Goal: Entertainment & Leisure: Consume media (video, audio)

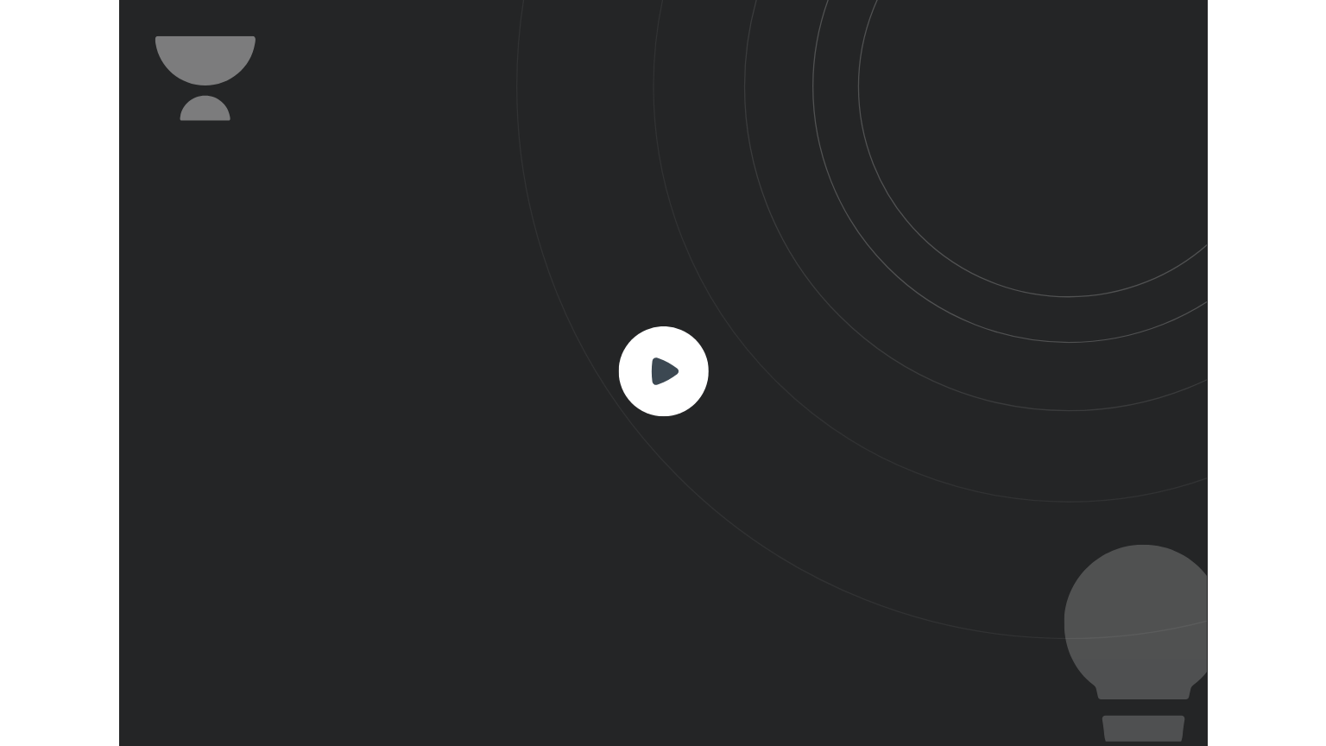
scroll to position [572, 835]
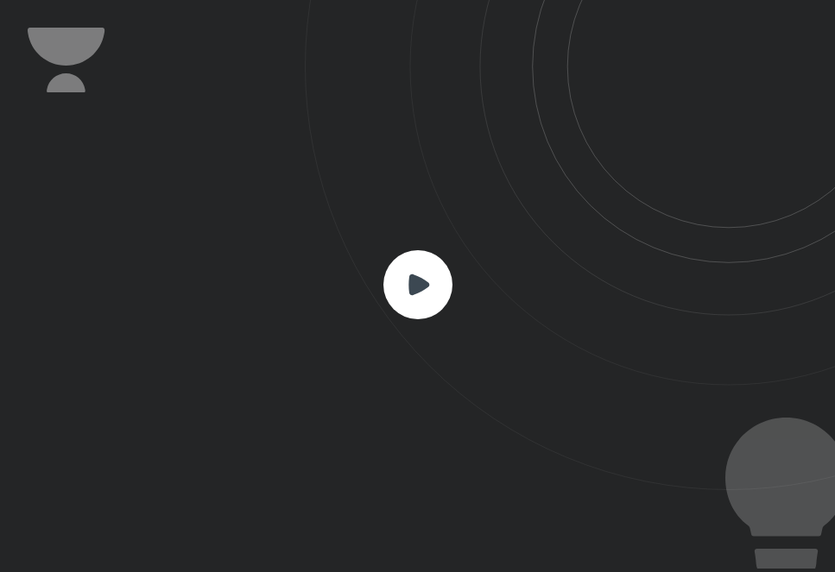
click at [427, 294] on rect at bounding box center [417, 284] width 69 height 69
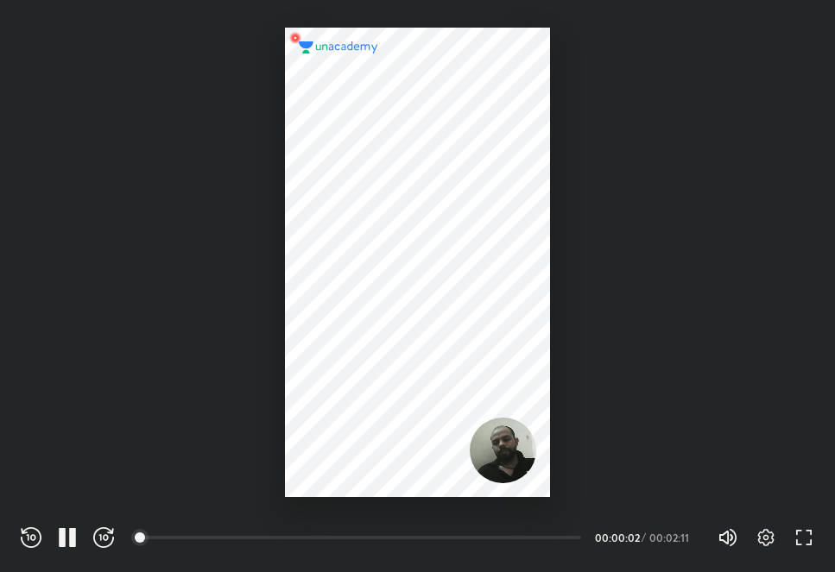
click at [810, 553] on div "REWIND (J) PAUSE (K) FORWARD (L) 00:00 00:00:02 / 00:02:11 Volume (M) 100% Sett…" at bounding box center [417, 534] width 835 height 75
click at [801, 535] on icon "button" at bounding box center [804, 538] width 21 height 21
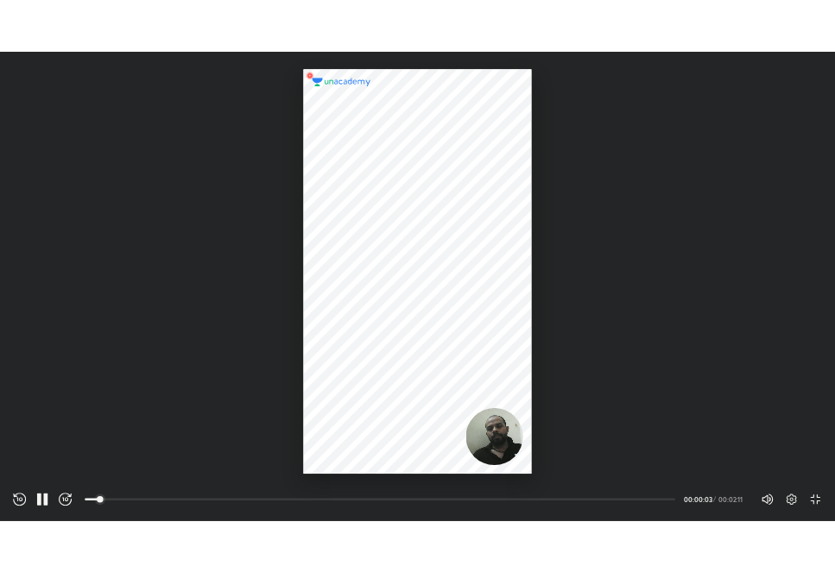
scroll to position [746, 1326]
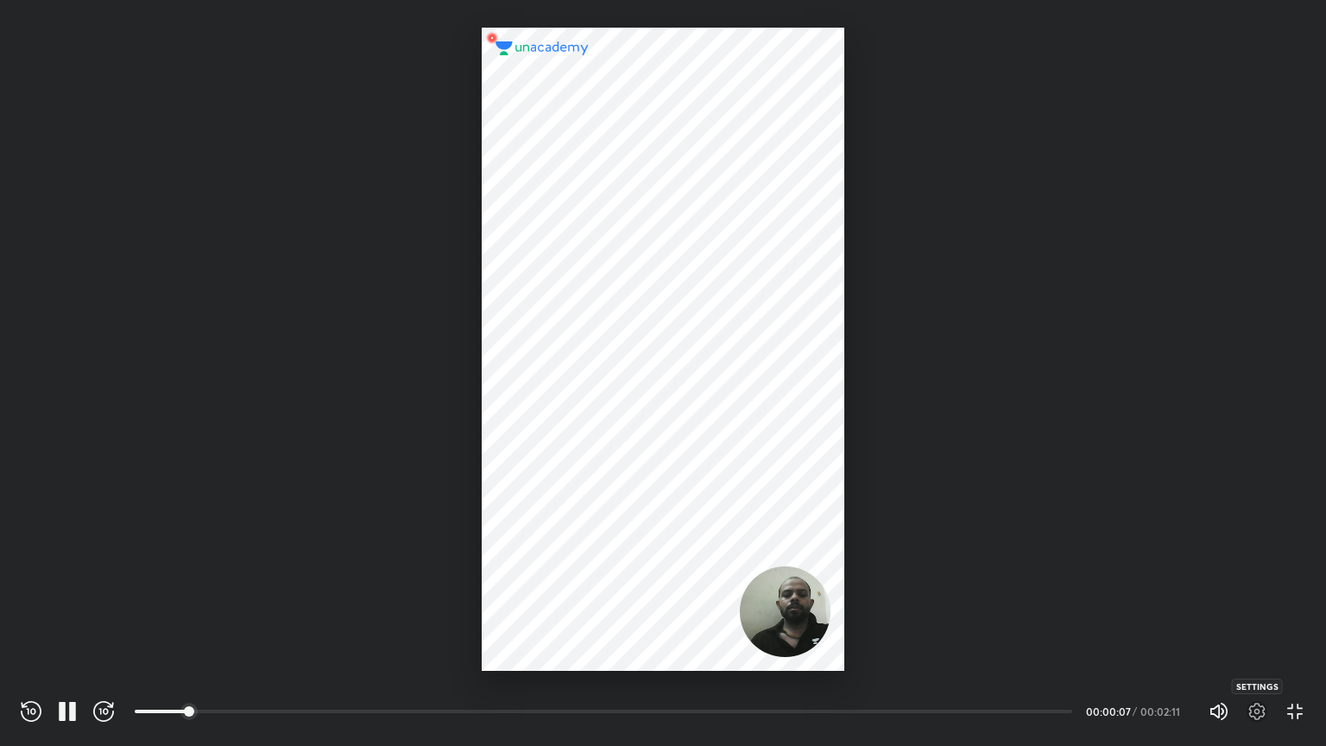
click at [834, 572] on icon "button" at bounding box center [1258, 712] width 6 height 6
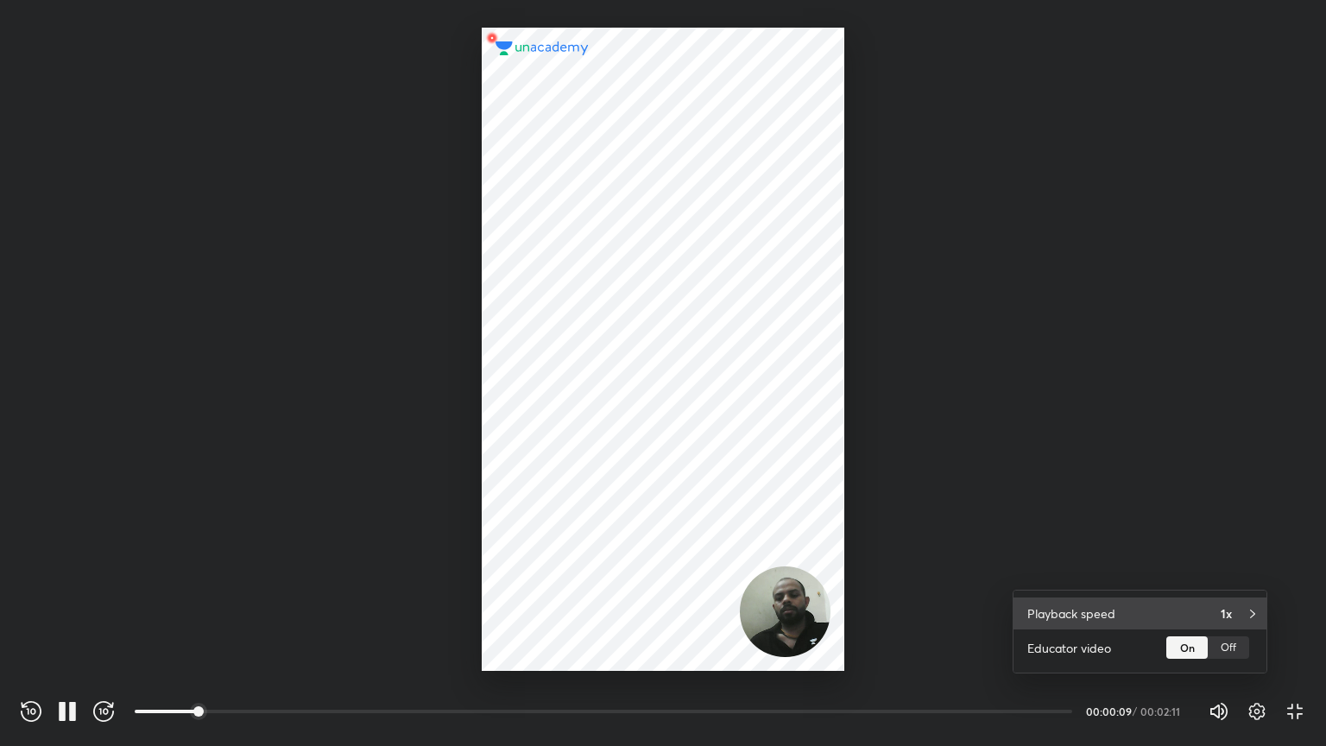
click at [834, 572] on div "Playback speed 1x" at bounding box center [1140, 614] width 253 height 32
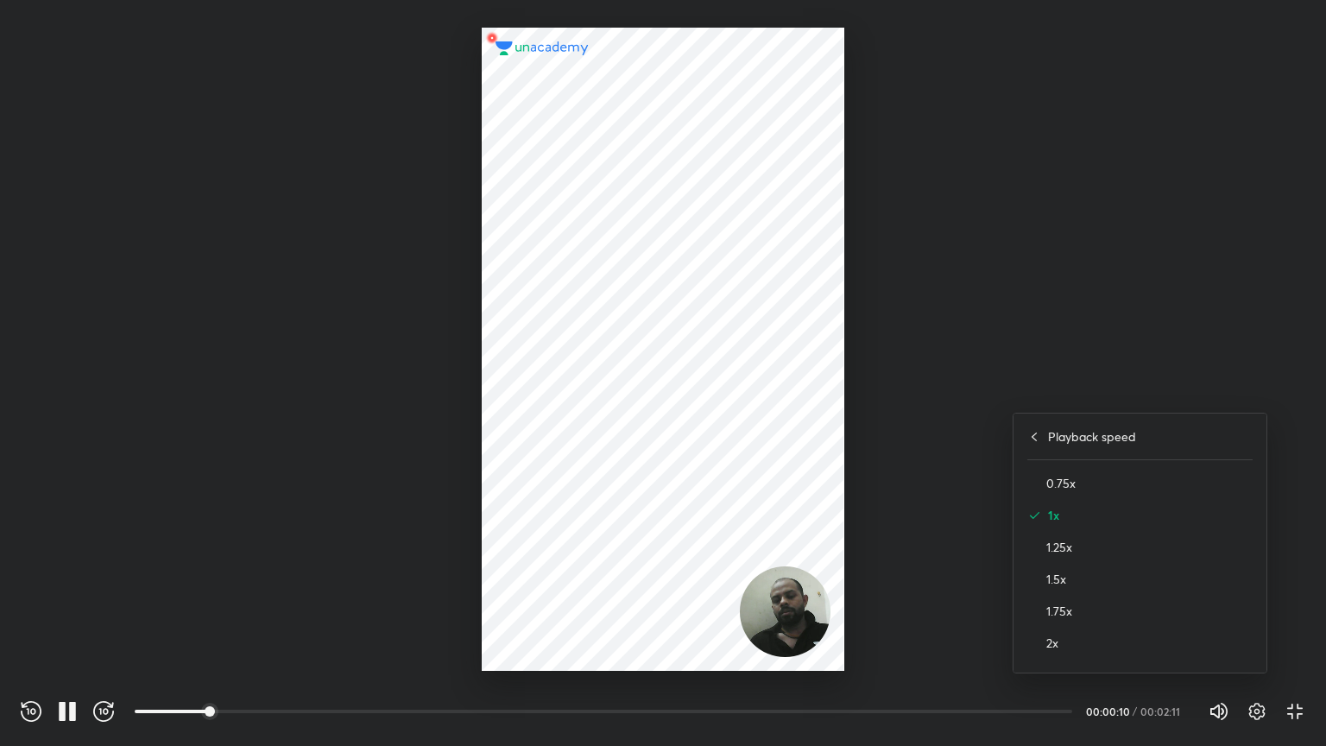
click at [834, 572] on div "2x" at bounding box center [1140, 643] width 225 height 32
click at [834, 409] on div at bounding box center [663, 373] width 1326 height 746
click at [834, 572] on icon "button" at bounding box center [1257, 711] width 21 height 21
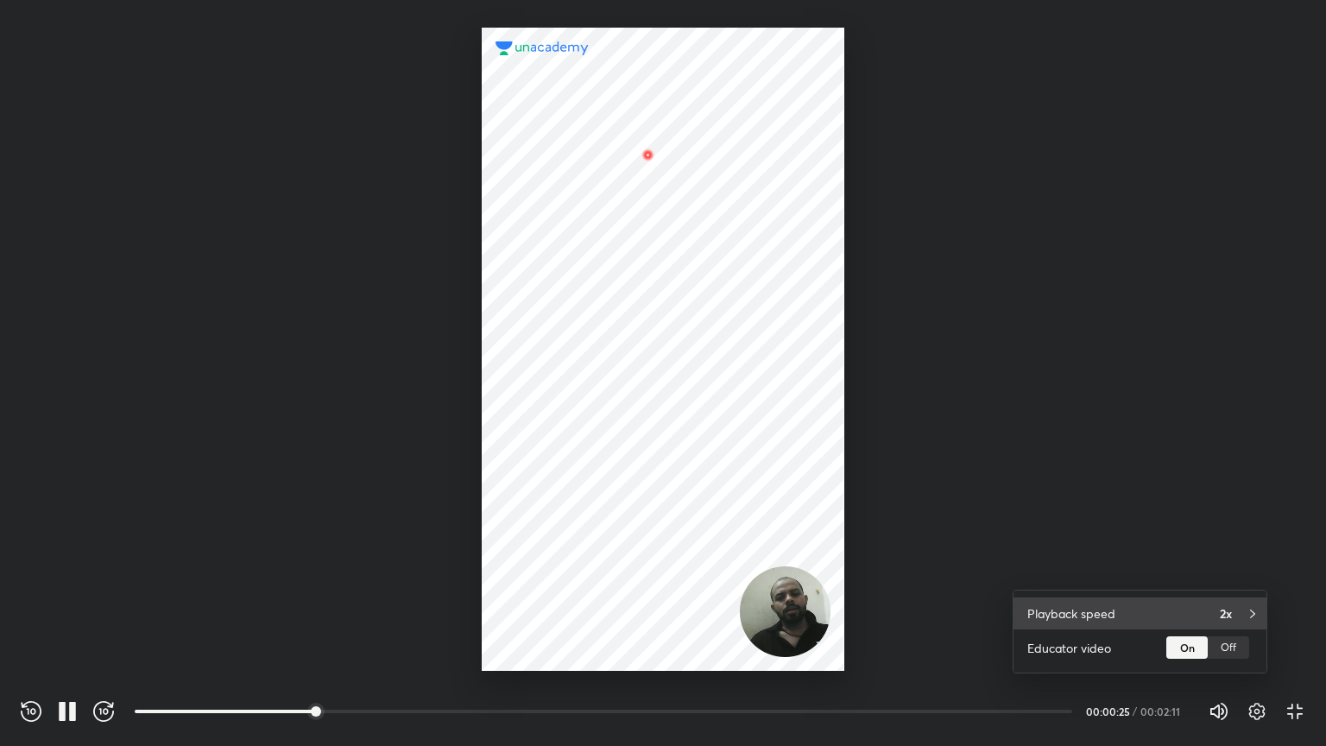
click at [834, 572] on div "Playback speed 2x" at bounding box center [1140, 614] width 253 height 32
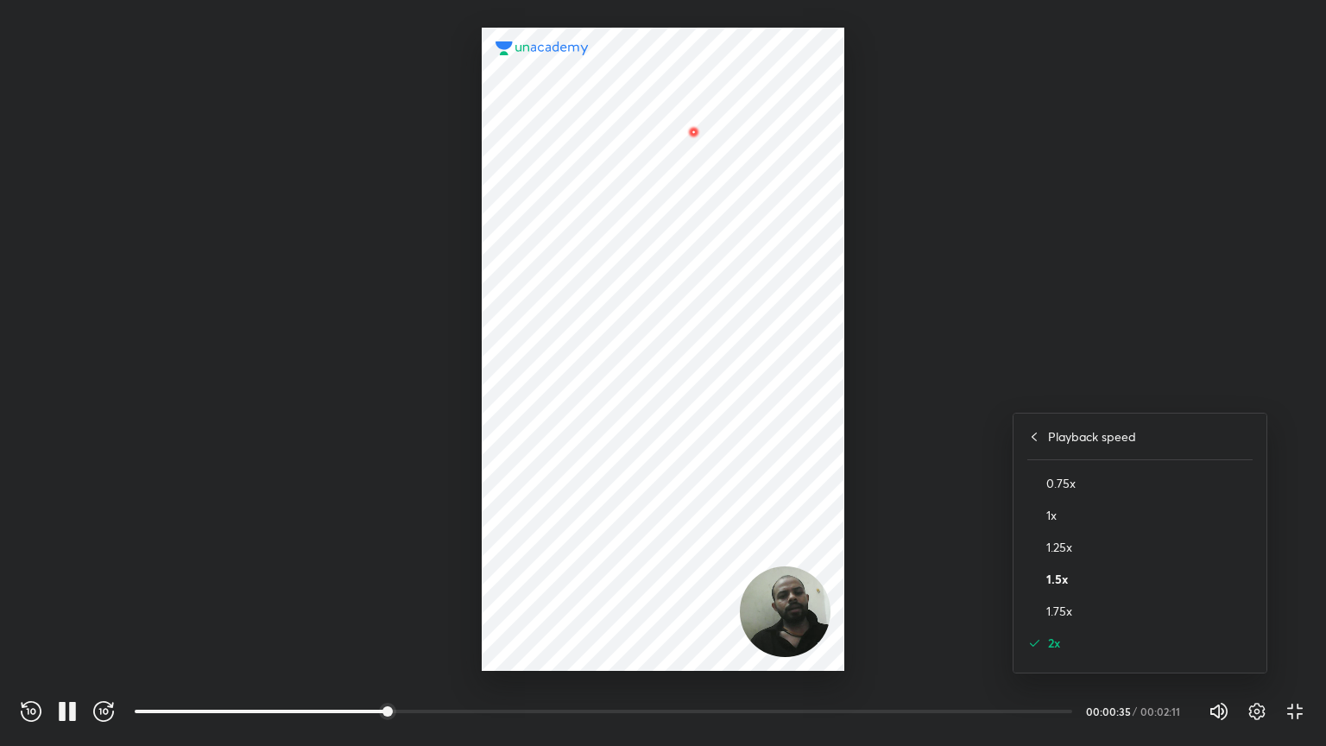
click at [834, 572] on h4 "1.5x" at bounding box center [1150, 579] width 206 height 18
click at [834, 407] on div at bounding box center [663, 373] width 1326 height 746
click at [834, 572] on span "100%" at bounding box center [1231, 711] width 10 height 10
click at [834, 572] on icon "button" at bounding box center [1257, 711] width 21 height 21
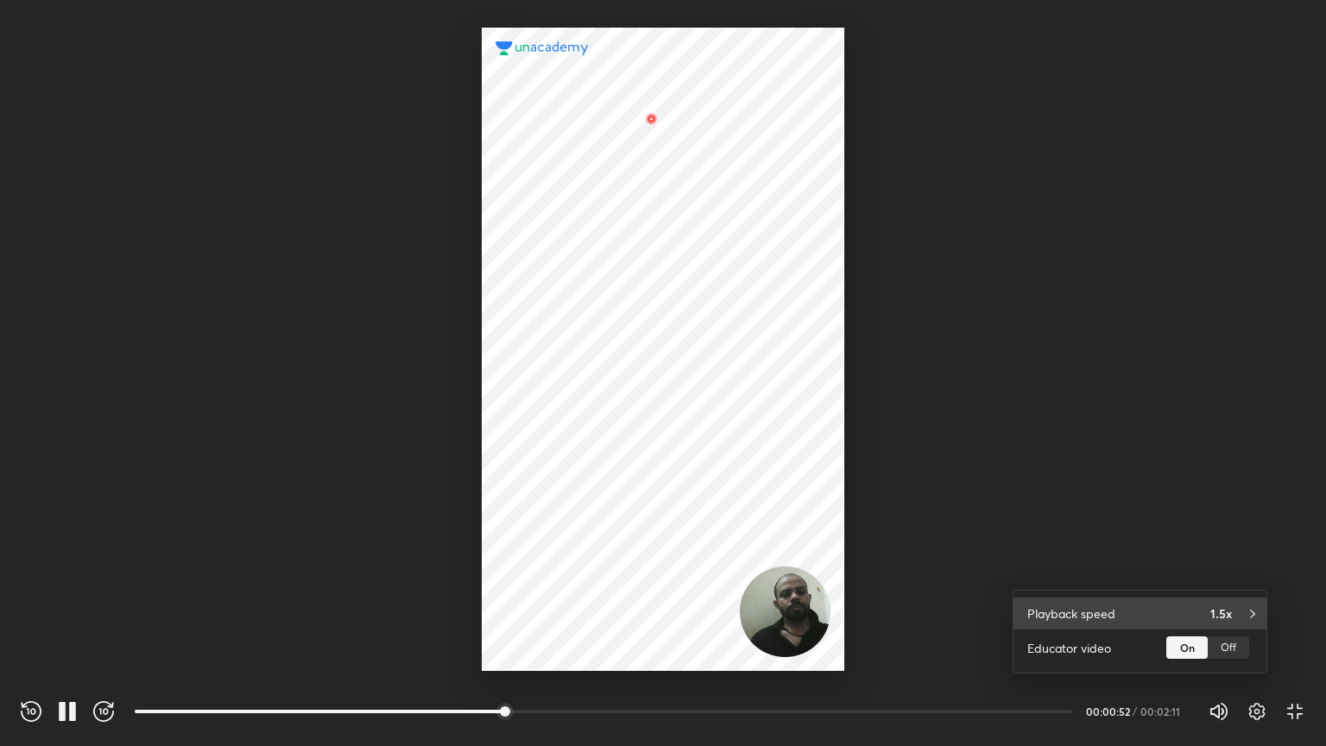
click at [834, 572] on div "1.5x" at bounding box center [1232, 613] width 42 height 18
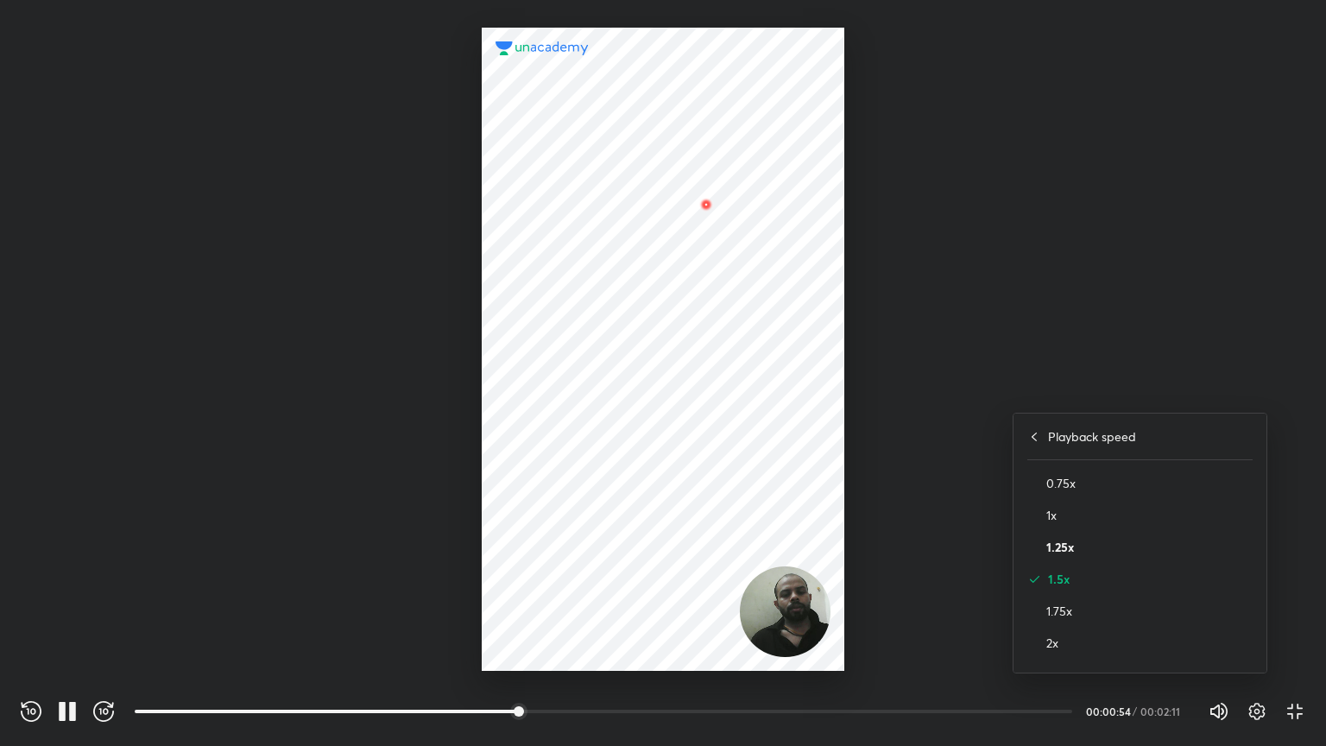
click at [834, 546] on h4 "1.25x" at bounding box center [1150, 547] width 206 height 18
click at [834, 354] on div at bounding box center [663, 373] width 1326 height 746
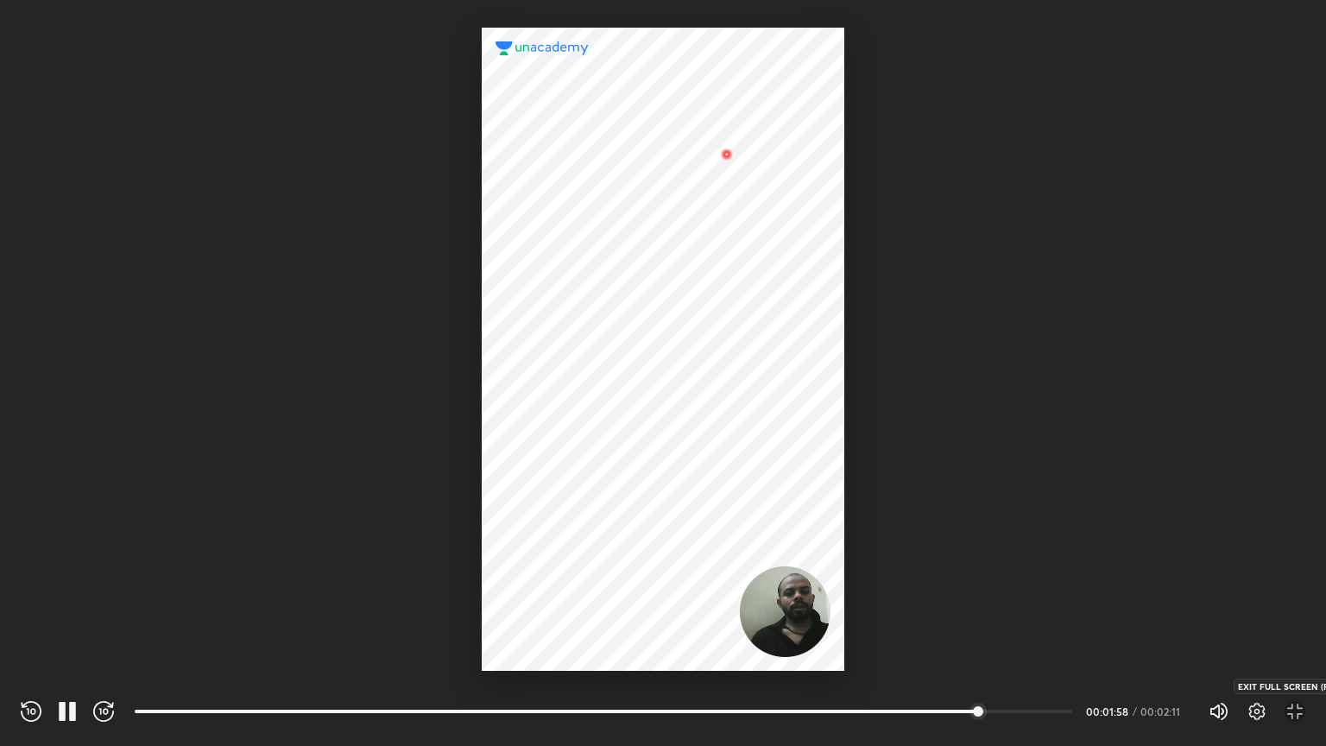
click at [834, 572] on icon "button" at bounding box center [1295, 711] width 21 height 21
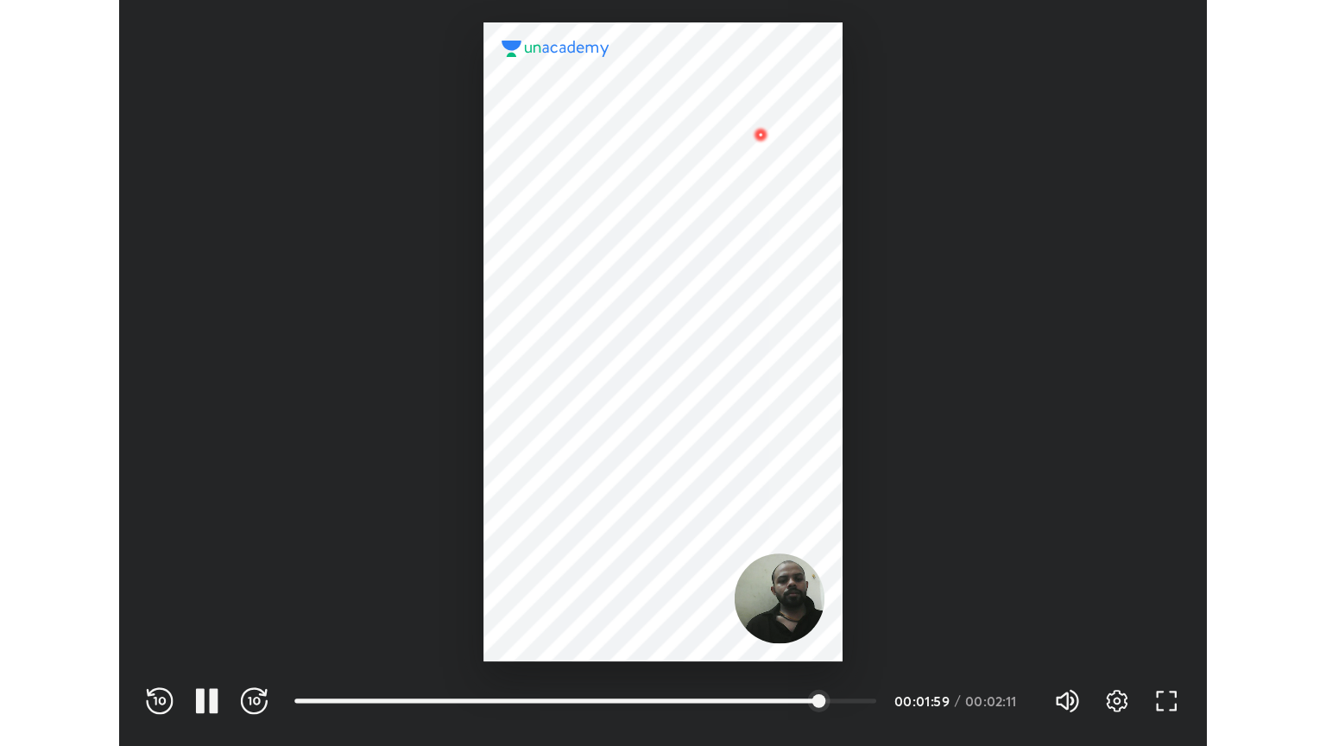
scroll to position [572, 835]
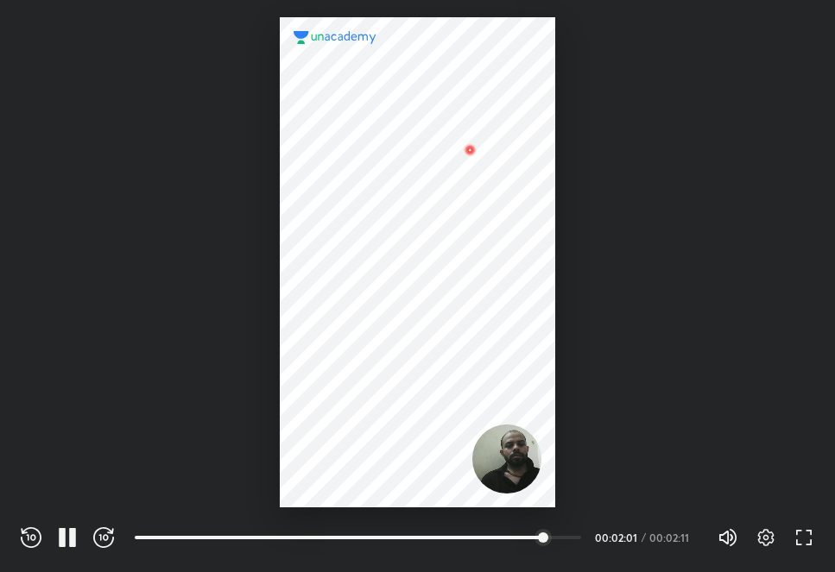
click at [78, 535] on div "REWIND (J) PAUSE (K) FORWARD (L)" at bounding box center [67, 538] width 93 height 21
click at [65, 536] on icon "button" at bounding box center [62, 537] width 7 height 19
click at [65, 536] on icon "button" at bounding box center [66, 537] width 13 height 15
click at [798, 537] on icon "button" at bounding box center [804, 538] width 21 height 21
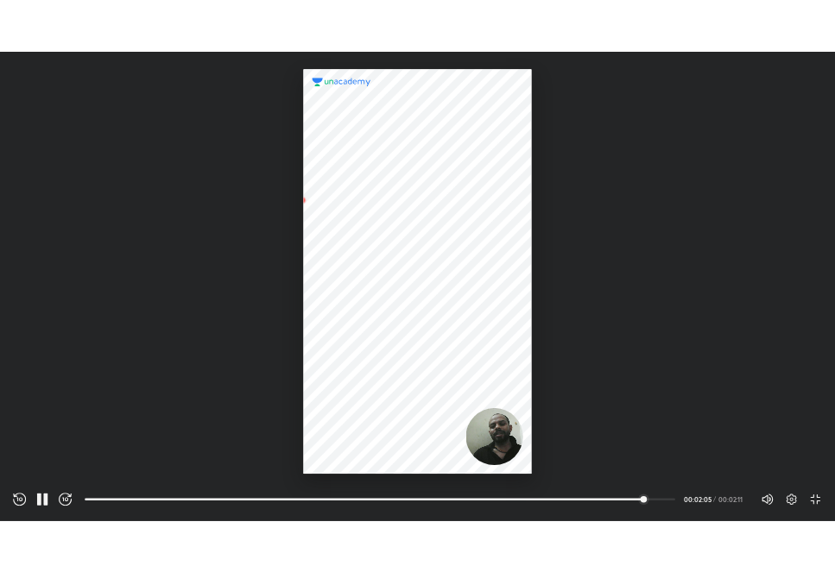
scroll to position [746, 1326]
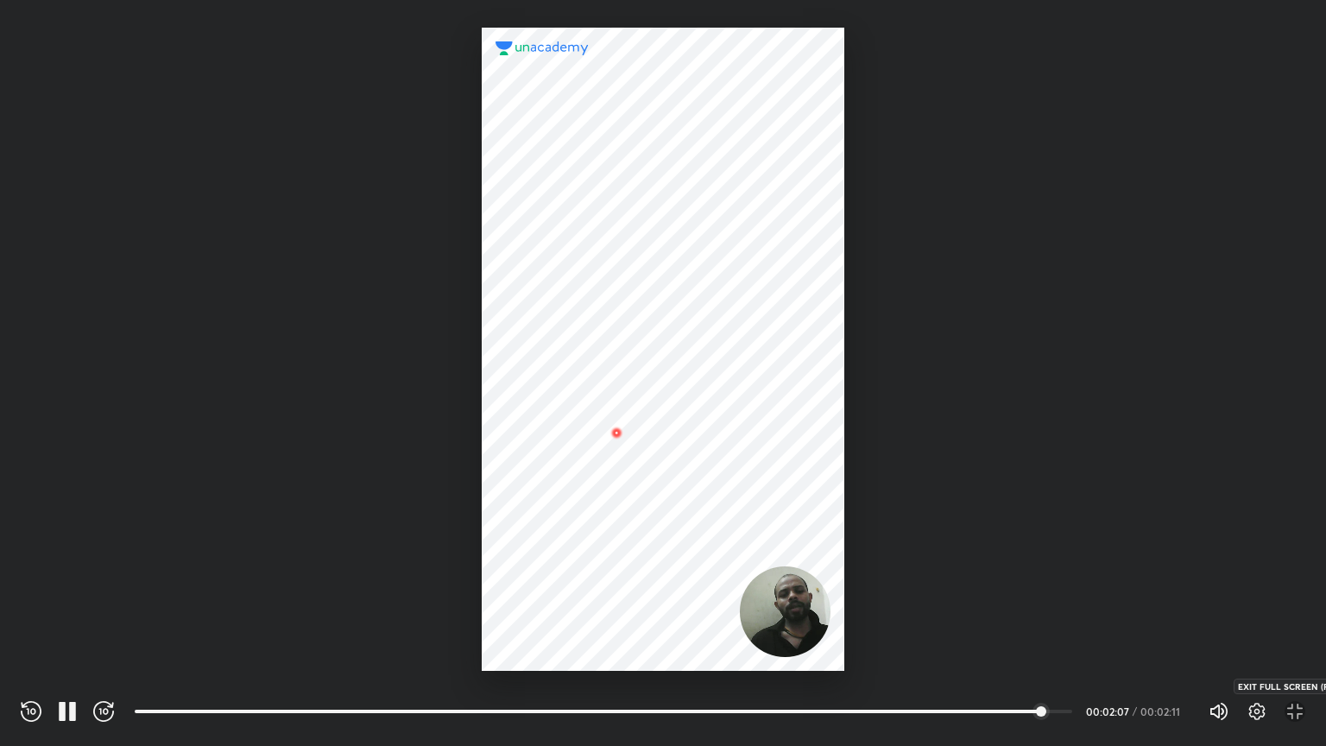
click at [834, 572] on icon "button" at bounding box center [1295, 711] width 21 height 21
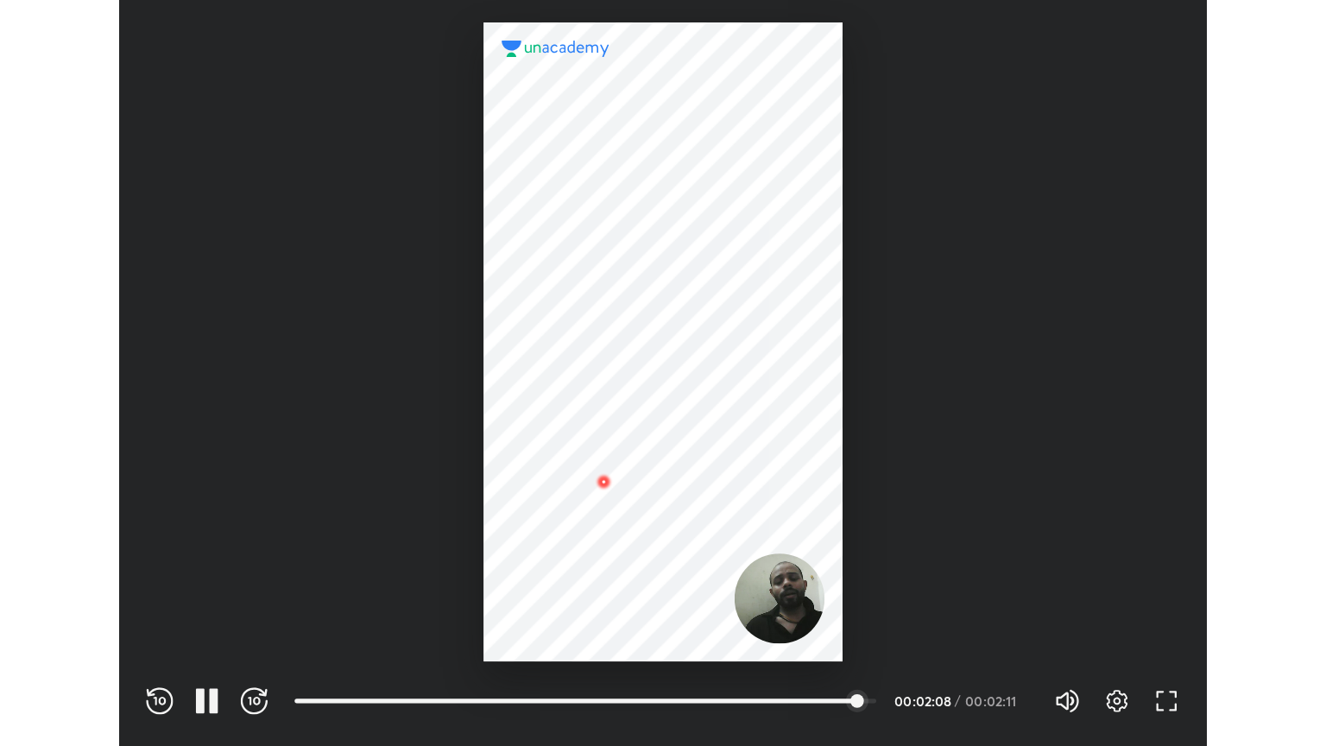
scroll to position [572, 835]
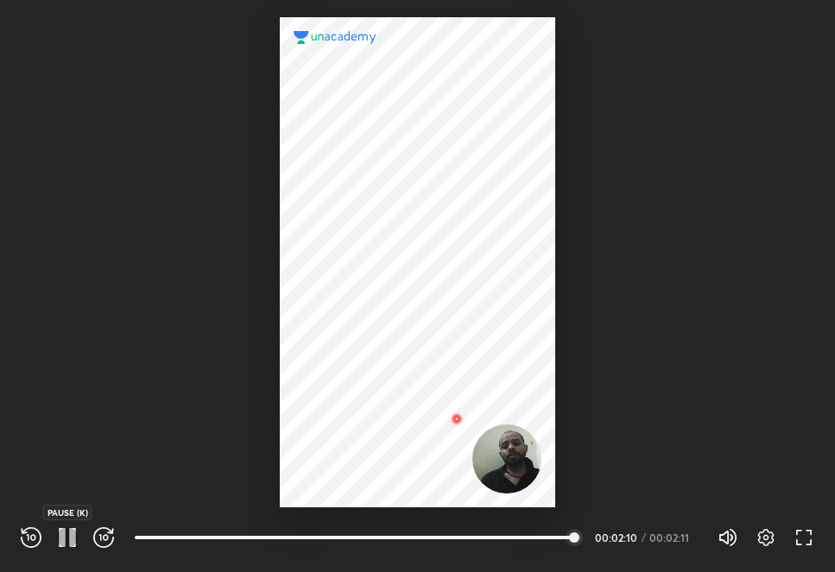
click at [65, 536] on icon "button" at bounding box center [62, 537] width 7 height 19
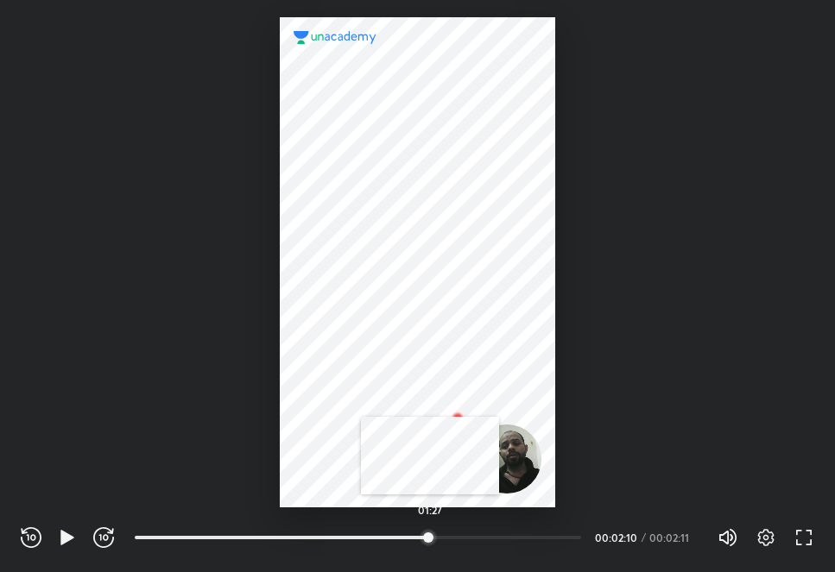
click at [430, 539] on div at bounding box center [428, 538] width 14 height 14
click at [756, 534] on icon "button" at bounding box center [766, 538] width 21 height 21
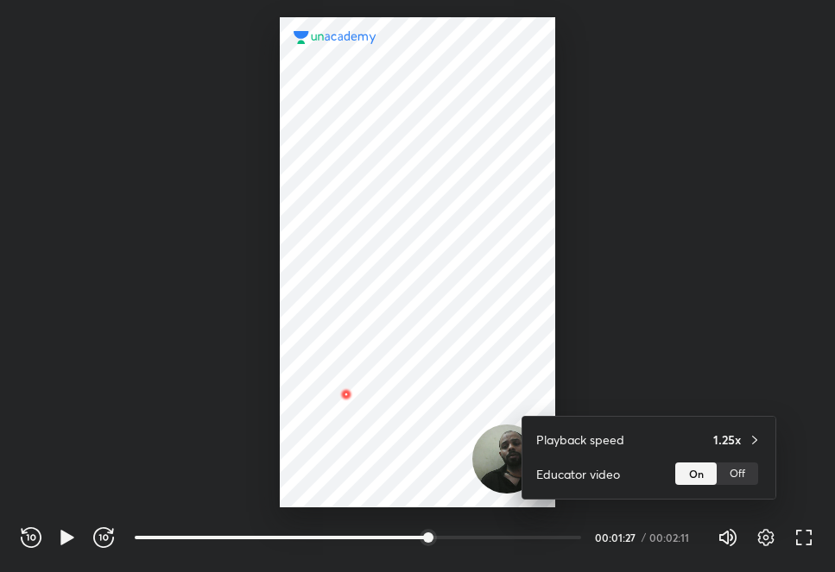
click at [624, 318] on div at bounding box center [417, 286] width 835 height 572
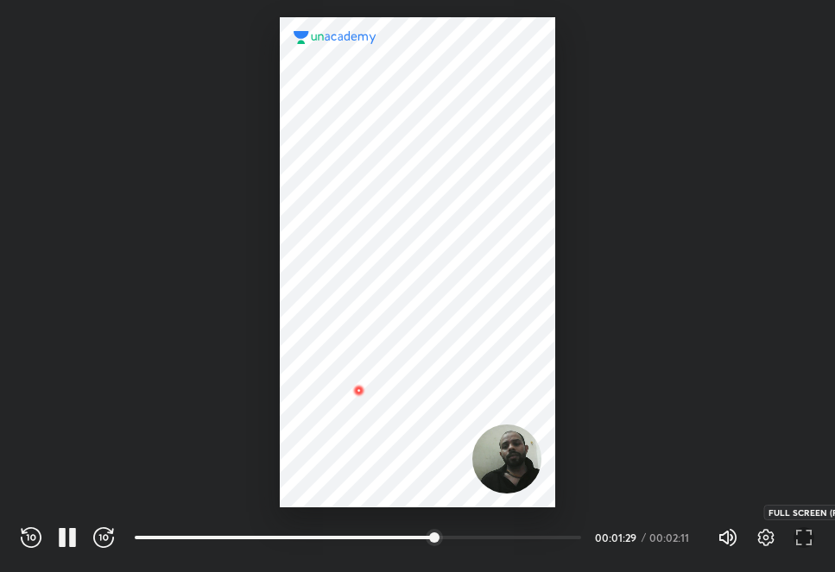
click at [806, 533] on icon "button" at bounding box center [804, 538] width 21 height 21
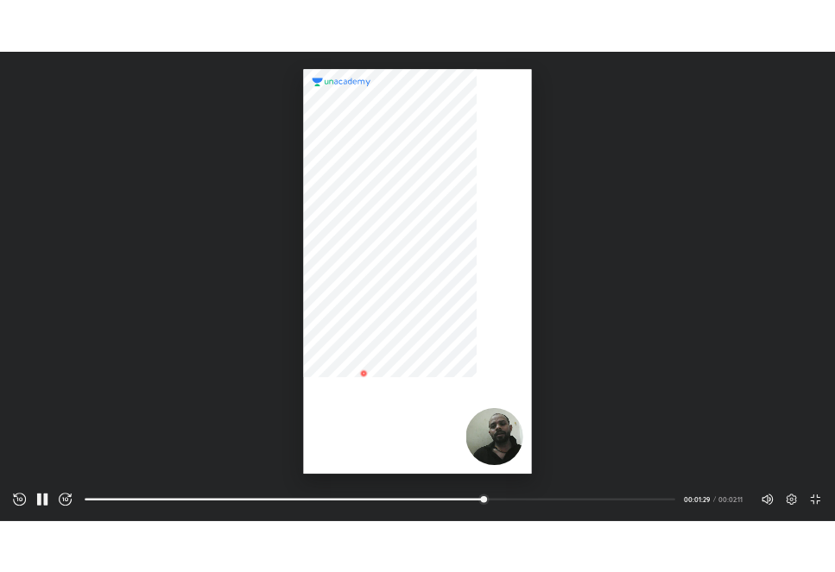
scroll to position [746, 1326]
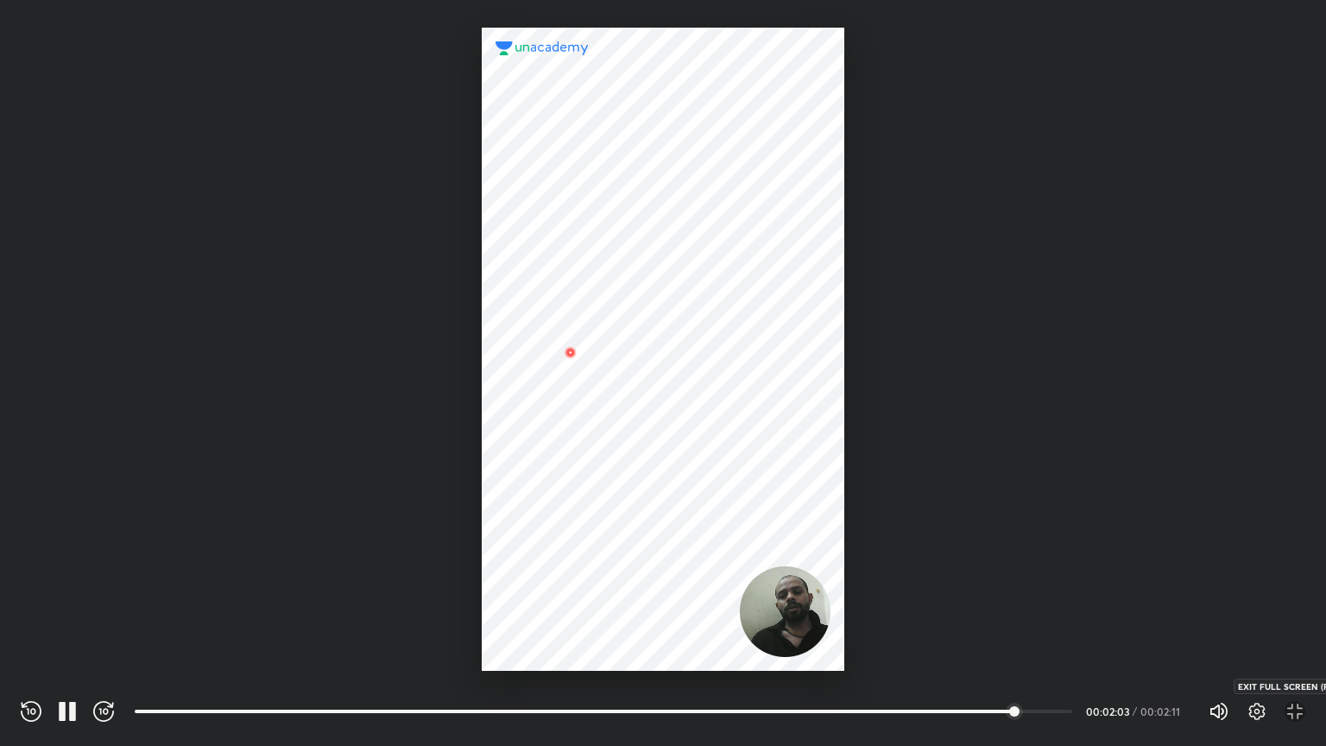
click at [834, 572] on icon "button" at bounding box center [1295, 711] width 21 height 21
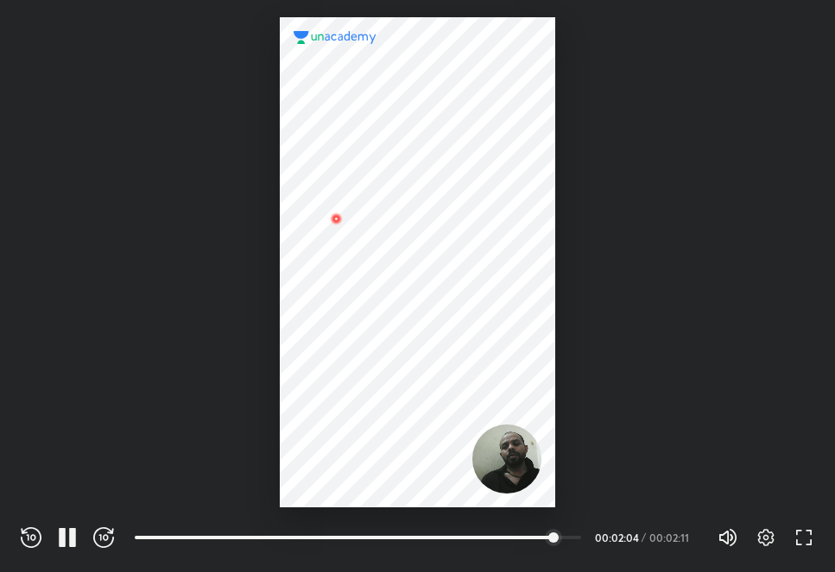
scroll to position [572, 835]
